Goal: Task Accomplishment & Management: Use online tool/utility

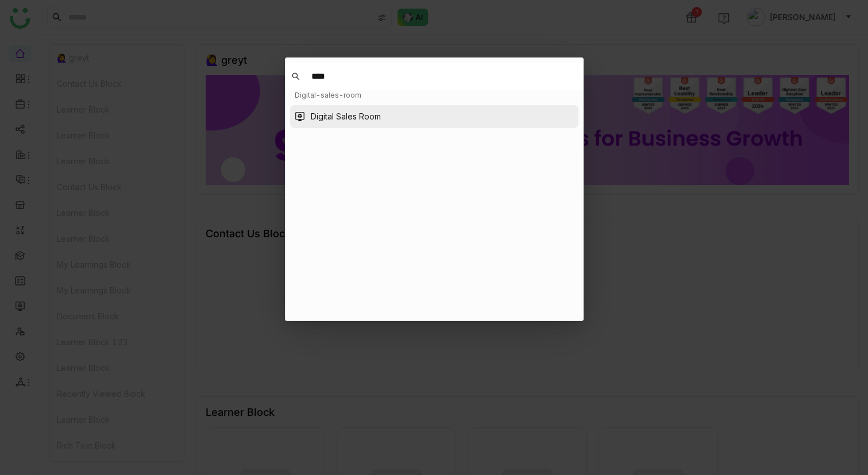
type input "****"
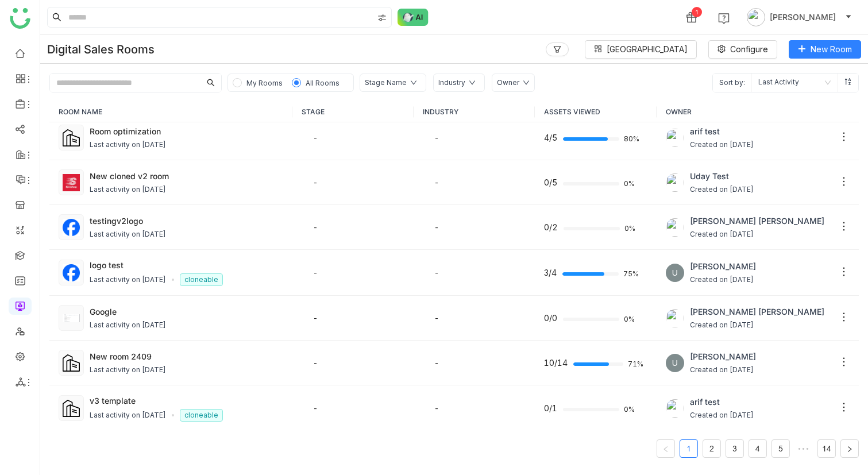
scroll to position [616, 0]
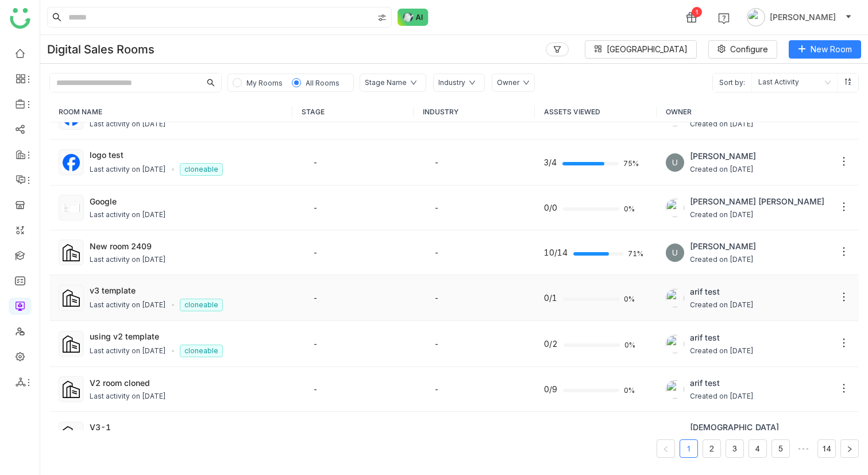
click at [850, 275] on td "arif test Created on [DATE]" at bounding box center [757, 298] width 202 height 46
click at [843, 291] on icon at bounding box center [843, 296] width 11 height 11
click at [218, 299] on nz-tag "cloneable" at bounding box center [201, 305] width 43 height 13
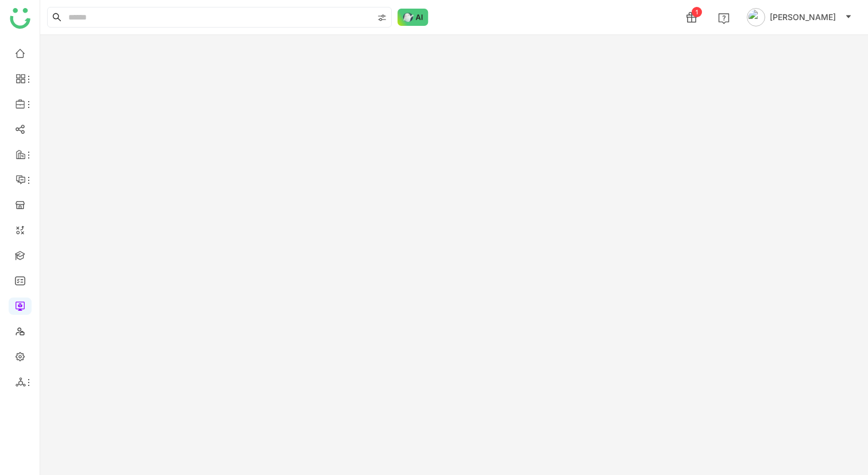
click at [218, 276] on gtmb-room-detail at bounding box center [453, 255] width 827 height 440
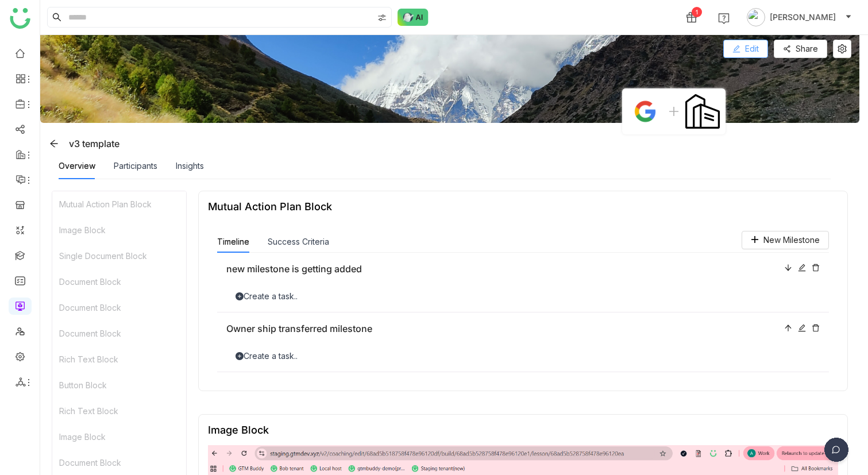
click at [767, 49] on button "Edit" at bounding box center [745, 49] width 45 height 18
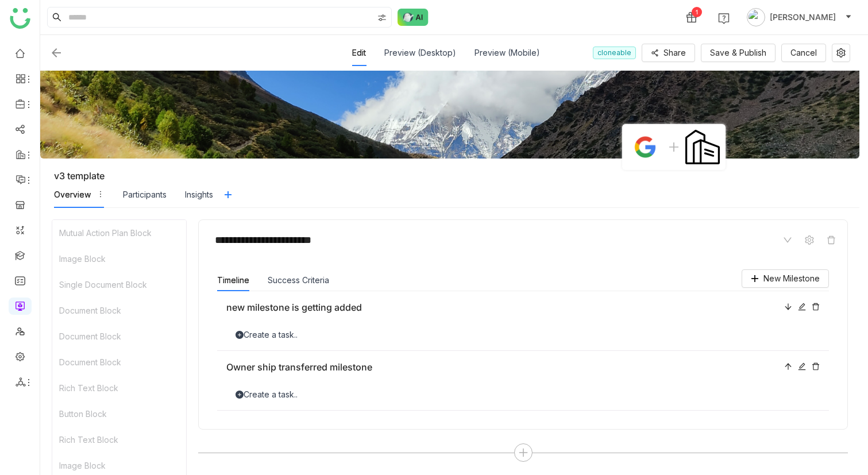
click at [617, 52] on nz-tag "cloneable" at bounding box center [614, 53] width 43 height 13
click at [845, 52] on icon at bounding box center [840, 52] width 9 height 9
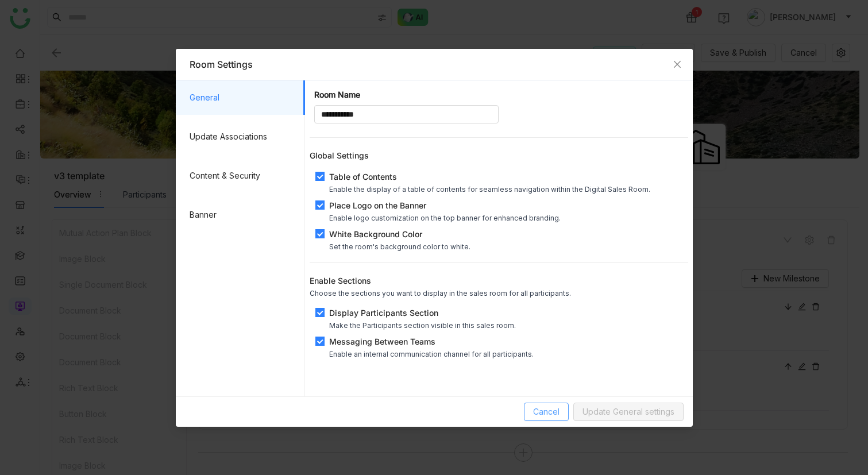
click at [554, 415] on span "Cancel" at bounding box center [546, 411] width 26 height 13
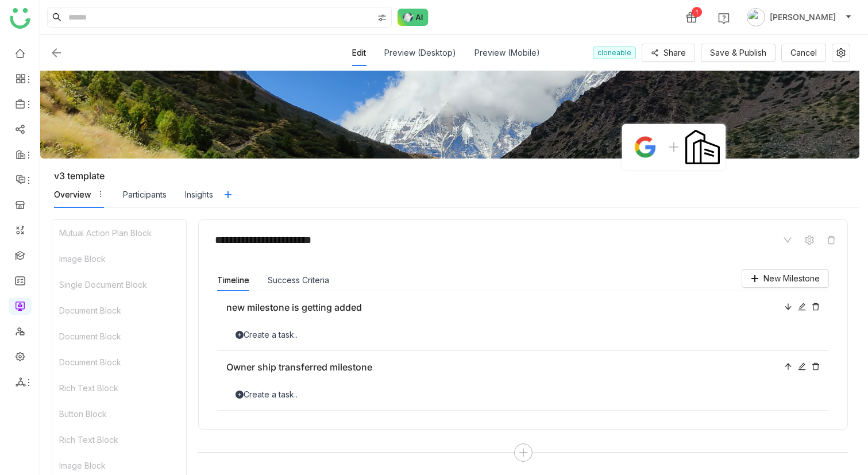
click at [64, 53] on div at bounding box center [197, 53] width 297 height 14
click at [53, 53] on img at bounding box center [56, 53] width 14 height 14
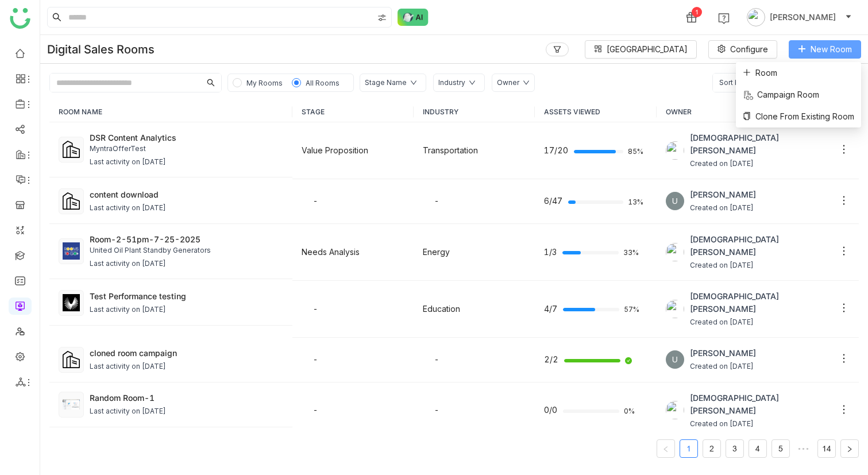
click at [811, 50] on span "New Room" at bounding box center [830, 49] width 41 height 13
click at [795, 114] on span "Clone From Existing Room" at bounding box center [797, 116] width 111 height 13
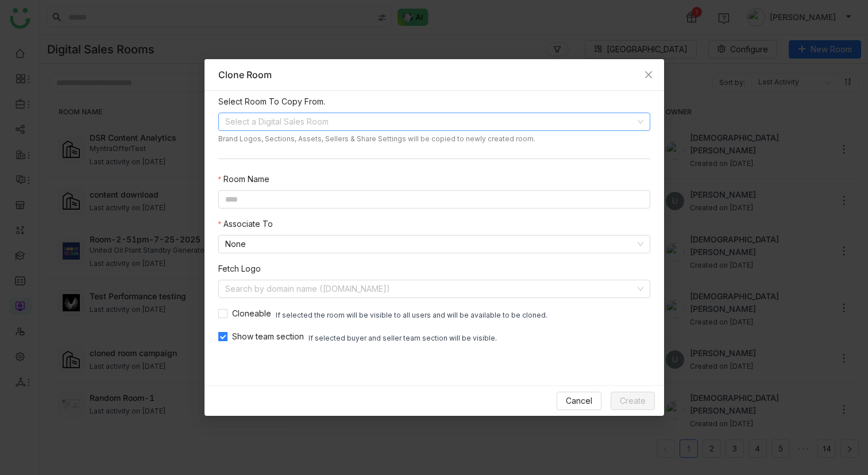
click at [301, 126] on input at bounding box center [430, 121] width 410 height 17
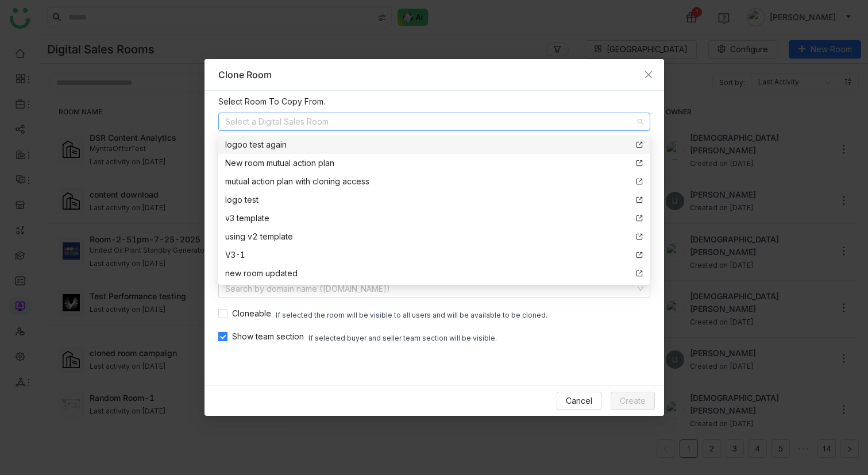
click at [301, 126] on input at bounding box center [430, 121] width 410 height 17
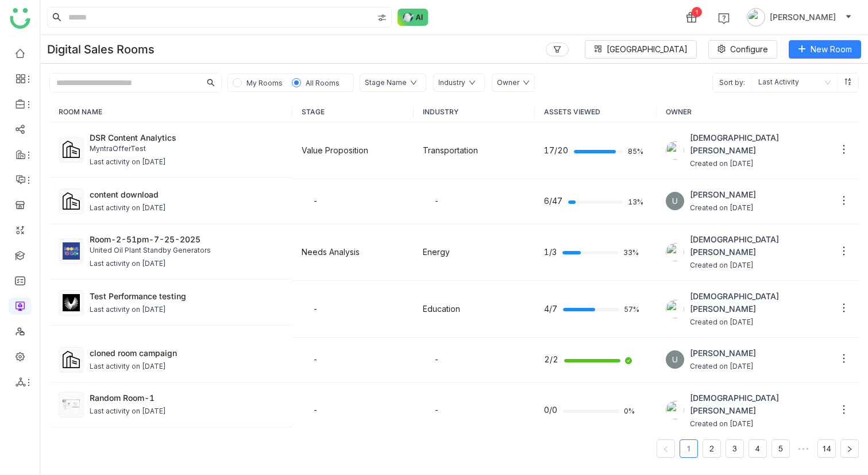
click at [155, 81] on input "text" at bounding box center [125, 82] width 150 height 18
type input "**"
